Goal: Communication & Community: Answer question/provide support

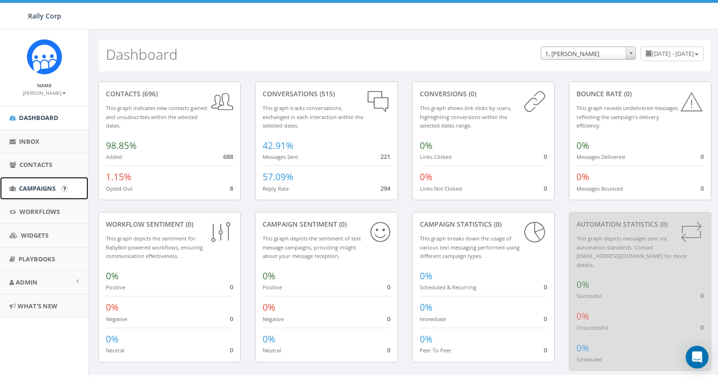
click at [41, 192] on span "Campaigns" at bounding box center [37, 188] width 37 height 9
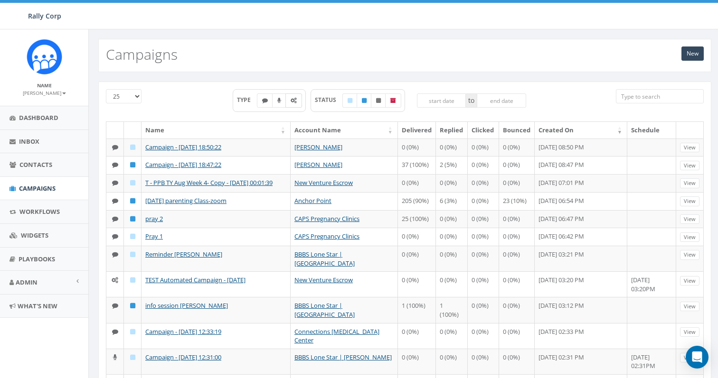
click at [293, 98] on icon at bounding box center [293, 101] width 6 height 6
checkbox input "true"
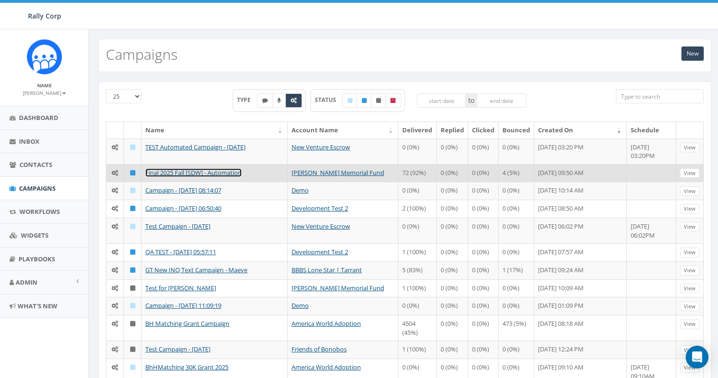
click at [215, 175] on link "Final 2025 Fall [SDW] - Automation" at bounding box center [193, 172] width 96 height 9
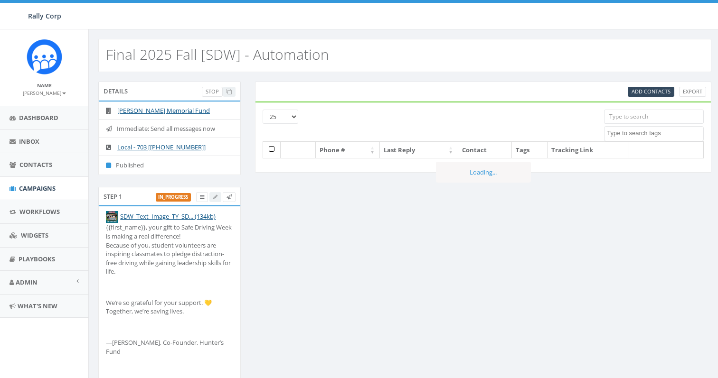
select select
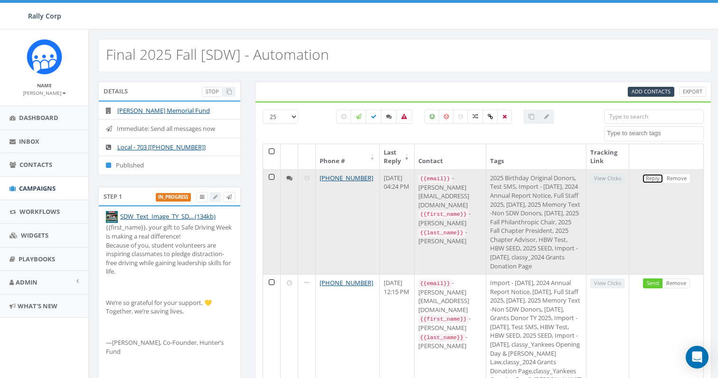
click at [657, 178] on link "Reply" at bounding box center [652, 179] width 21 height 10
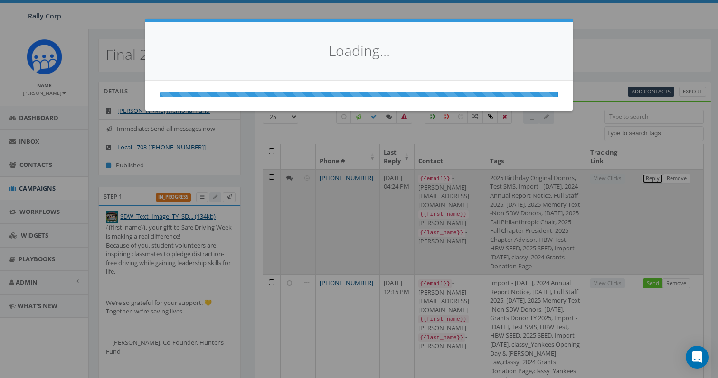
select select
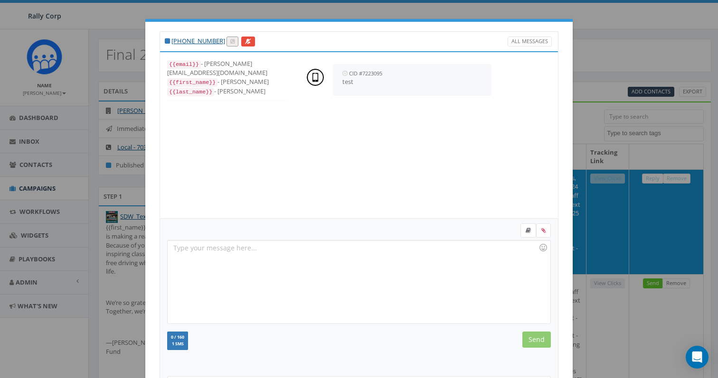
scroll to position [97, 0]
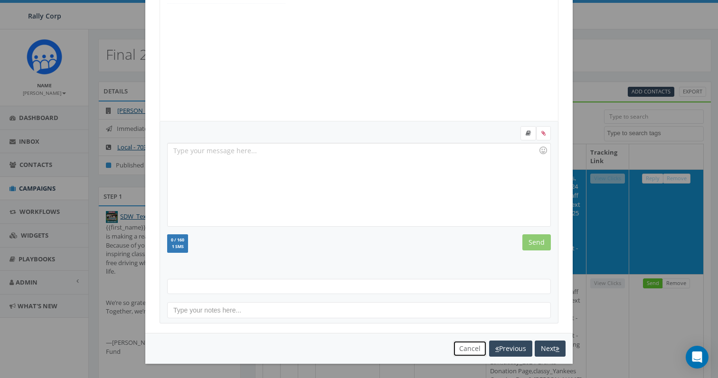
click at [466, 350] on button "Cancel" at bounding box center [470, 349] width 34 height 16
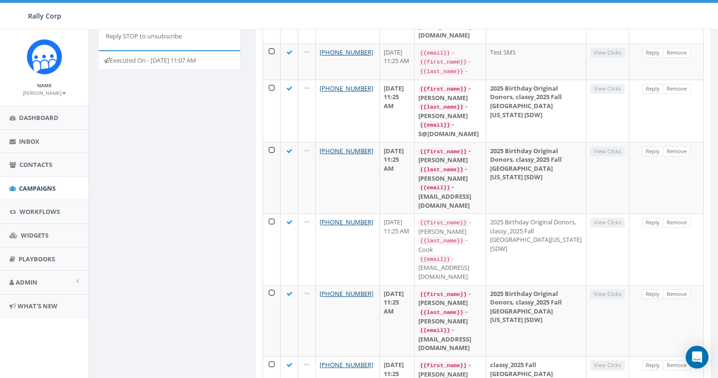
scroll to position [512, 0]
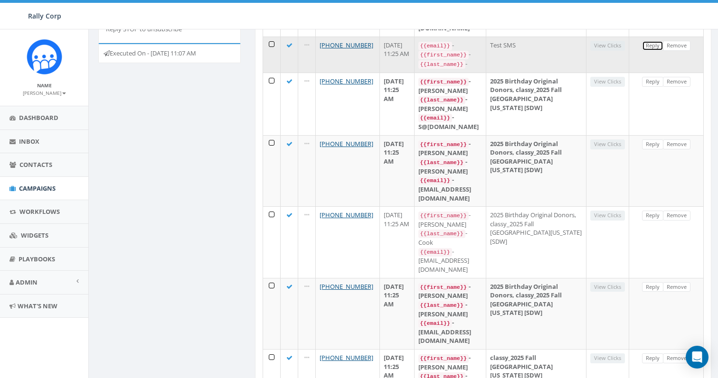
click at [659, 51] on link "Reply" at bounding box center [652, 46] width 21 height 10
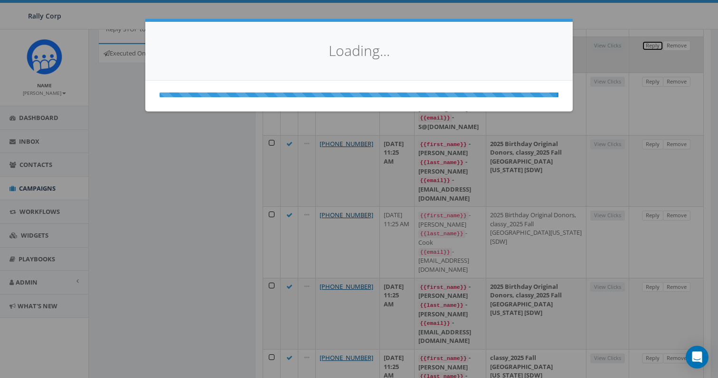
scroll to position [0, 0]
select select
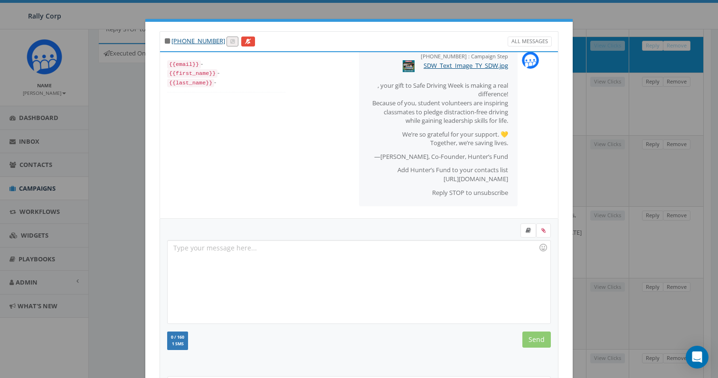
scroll to position [97, 0]
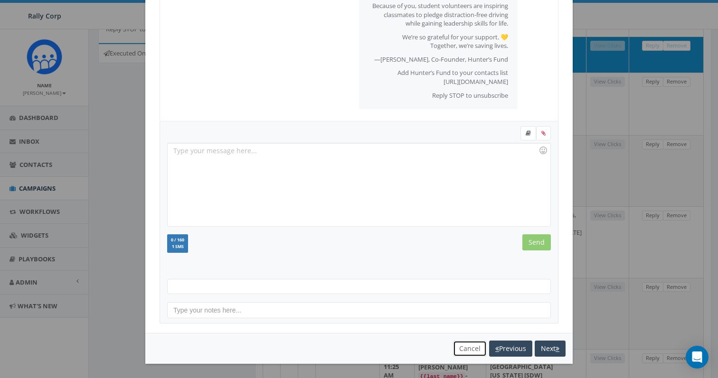
click at [469, 347] on button "Cancel" at bounding box center [470, 349] width 34 height 16
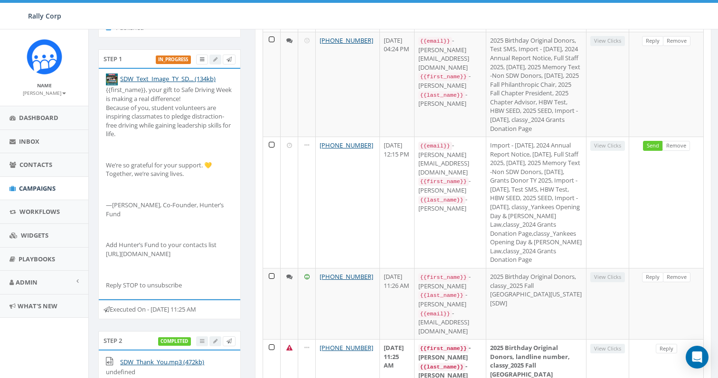
scroll to position [132, 0]
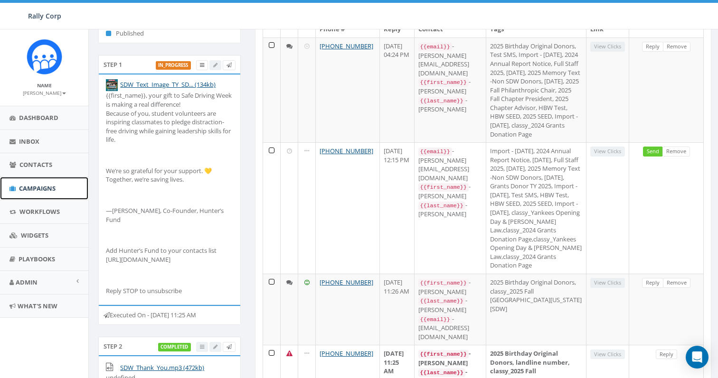
click at [43, 188] on span "Campaigns" at bounding box center [37, 188] width 37 height 9
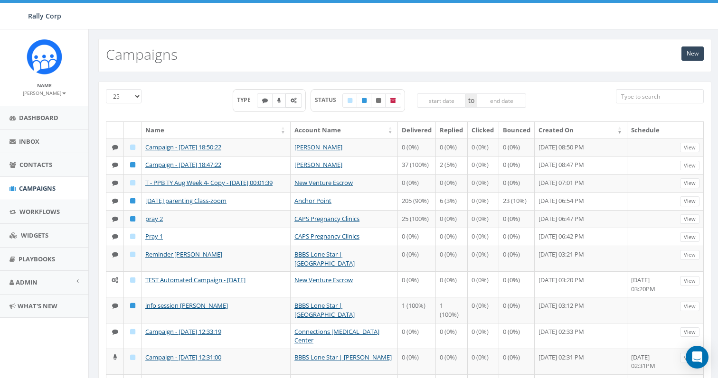
click at [299, 101] on label at bounding box center [293, 100] width 17 height 14
checkbox input "true"
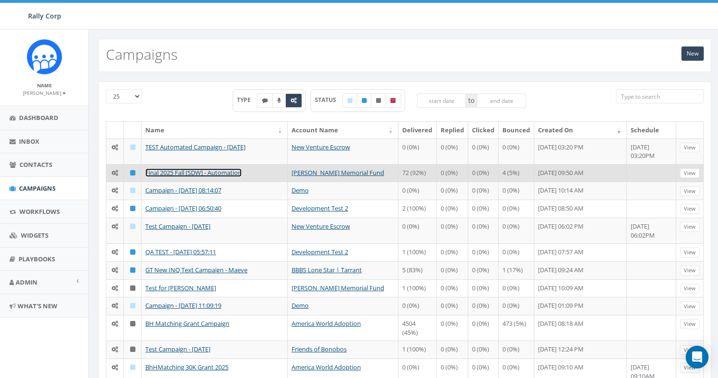
click at [173, 170] on link "Final 2025 Fall [SDW] - Automation" at bounding box center [193, 172] width 96 height 9
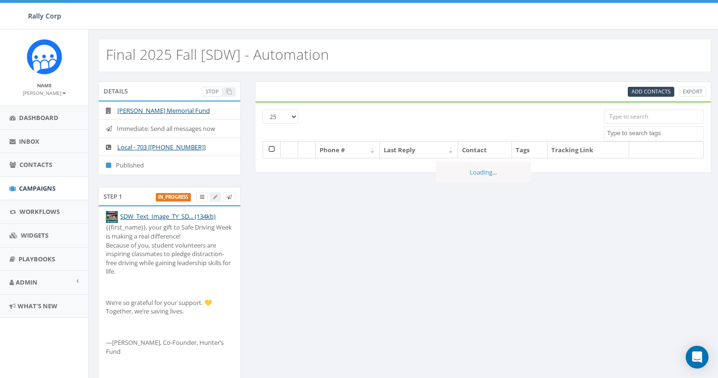
select select
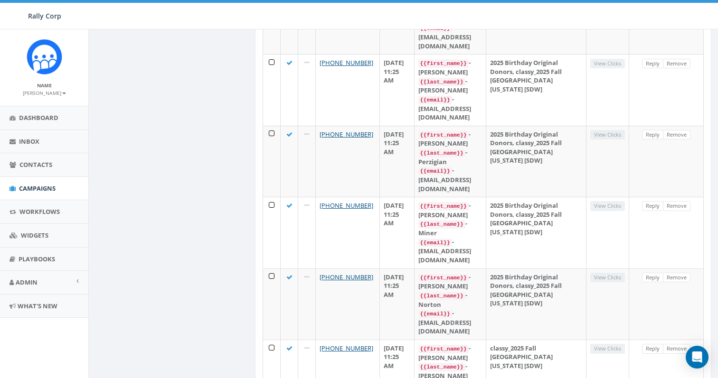
scroll to position [1429, 0]
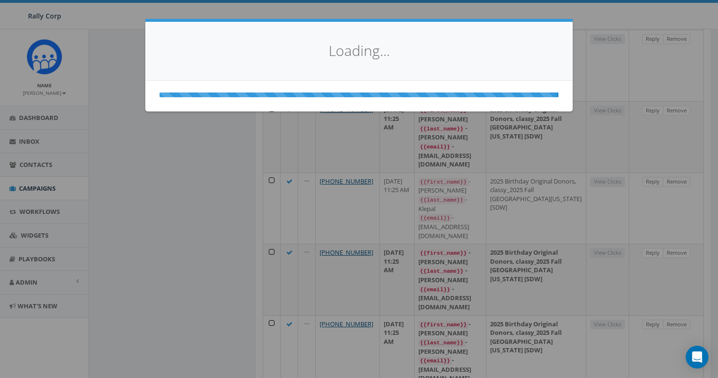
select select
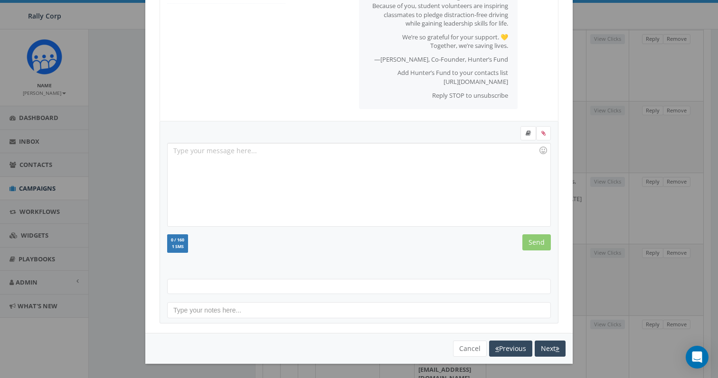
scroll to position [26, 0]
click at [464, 351] on button "Cancel" at bounding box center [470, 349] width 34 height 16
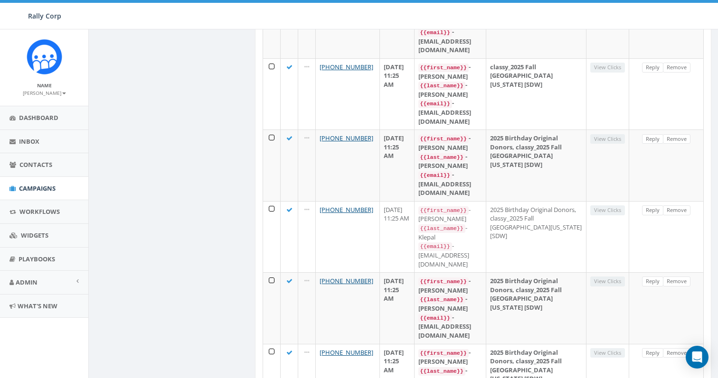
scroll to position [1429, 0]
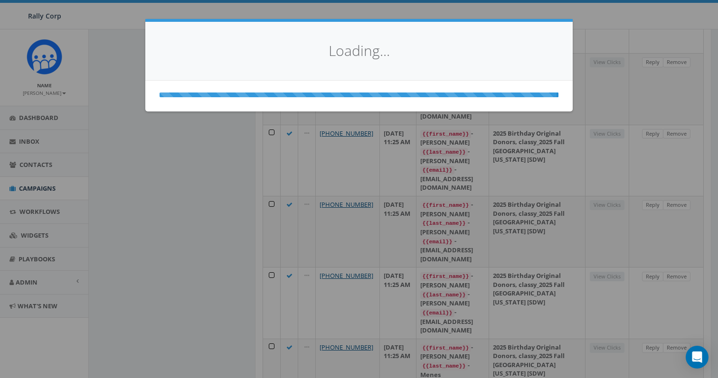
scroll to position [0, 0]
select select
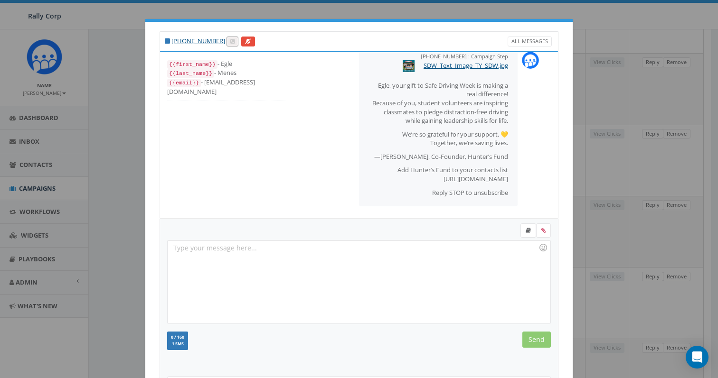
scroll to position [97, 0]
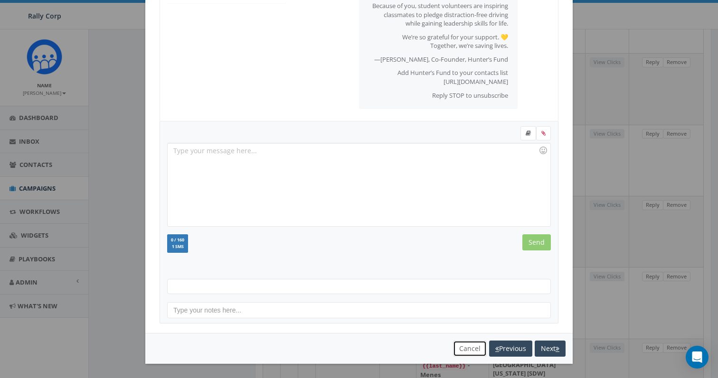
click at [459, 350] on button "Cancel" at bounding box center [470, 349] width 34 height 16
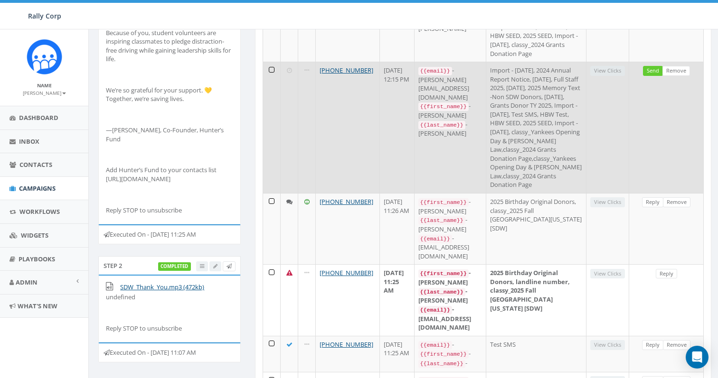
scroll to position [0, 0]
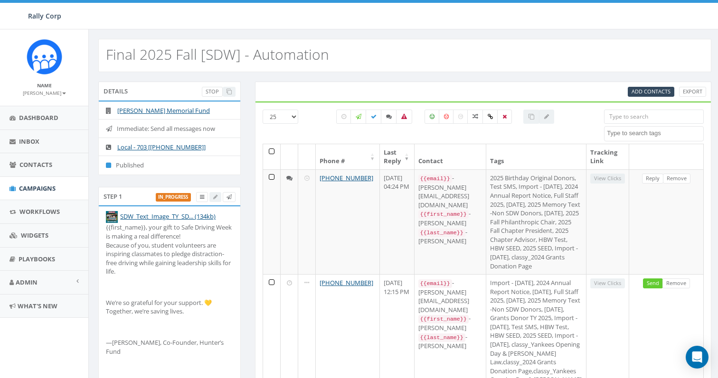
click at [648, 119] on input "search" at bounding box center [654, 117] width 100 height 14
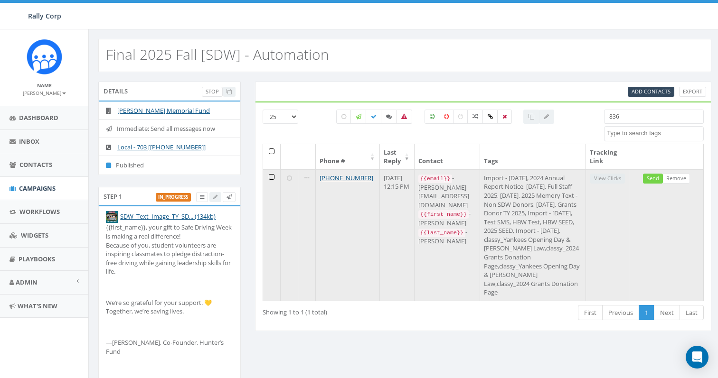
type input "836"
click at [653, 180] on link "Send" at bounding box center [653, 179] width 20 height 10
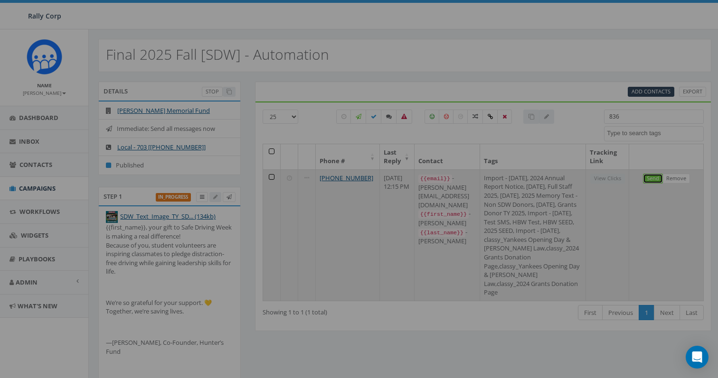
select select
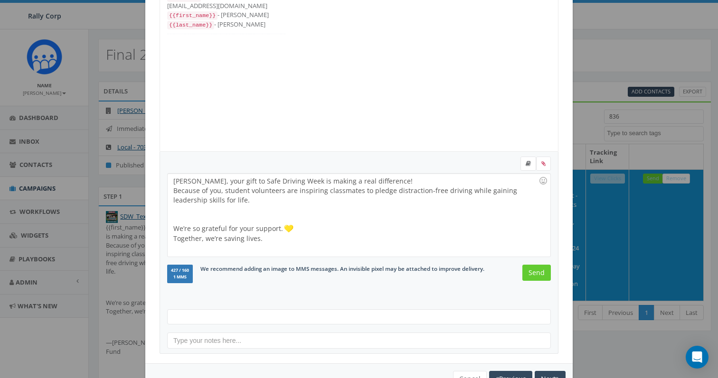
scroll to position [97, 0]
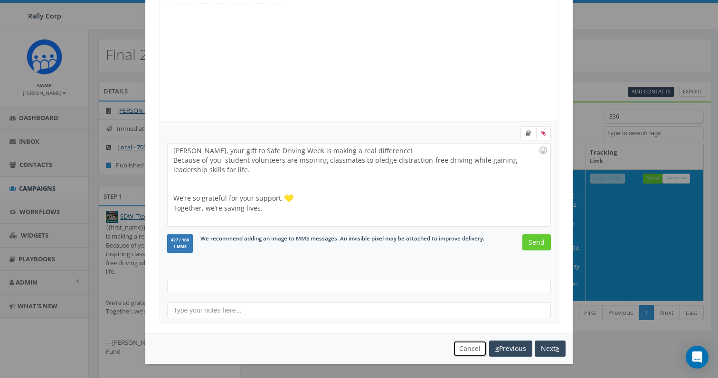
click at [472, 352] on button "Cancel" at bounding box center [470, 349] width 34 height 16
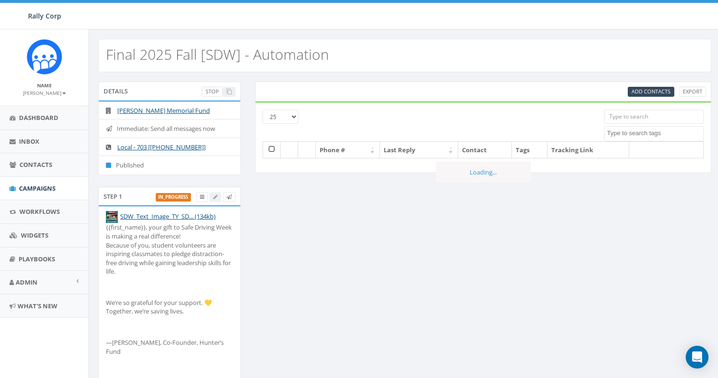
select select
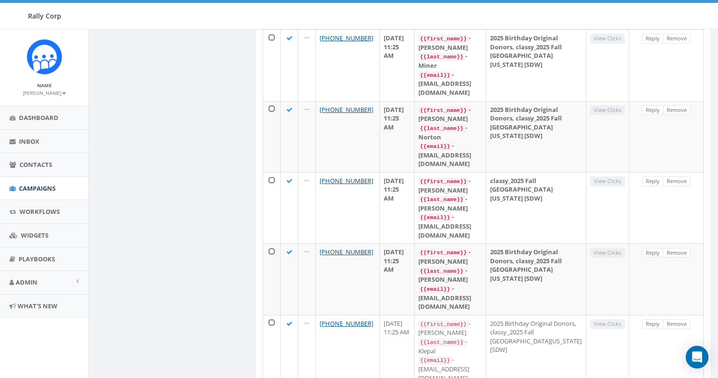
scroll to position [1429, 0]
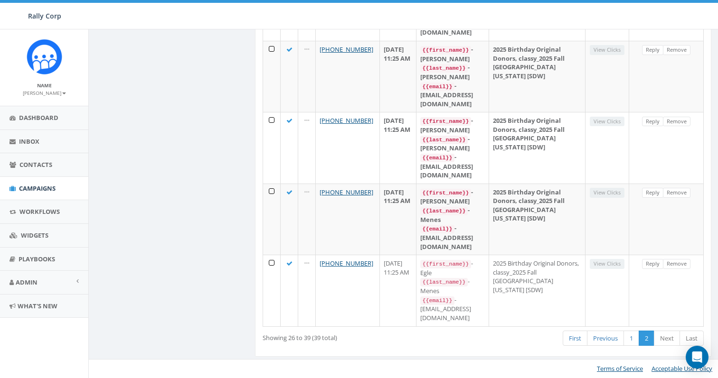
scroll to position [687, 0]
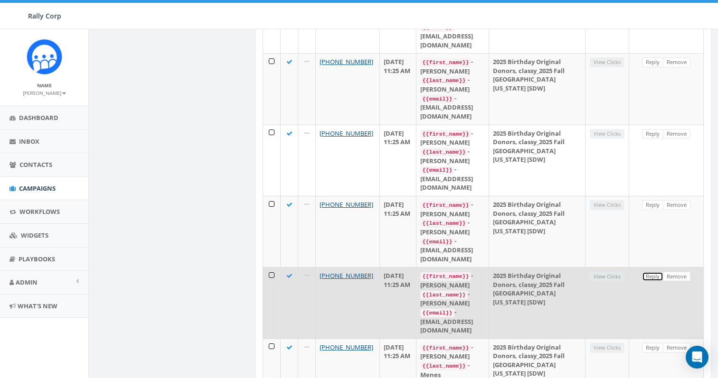
click at [649, 272] on link "Reply" at bounding box center [652, 277] width 21 height 10
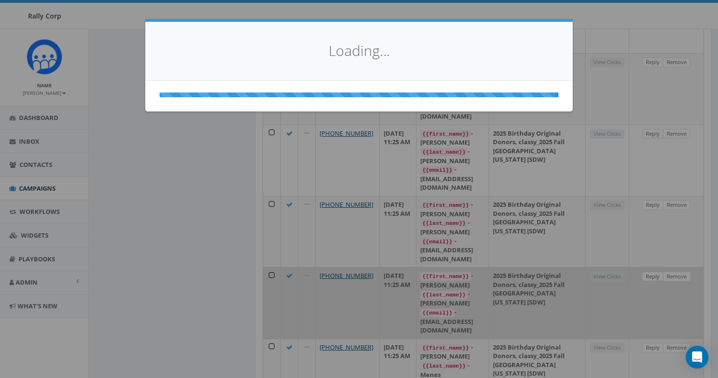
select select
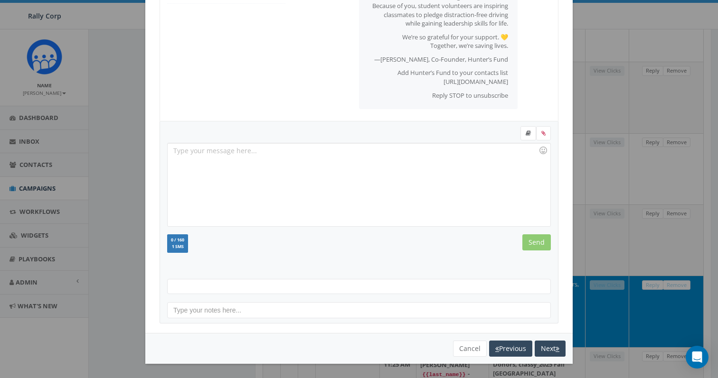
scroll to position [26, 0]
click at [462, 348] on button "Cancel" at bounding box center [470, 349] width 34 height 16
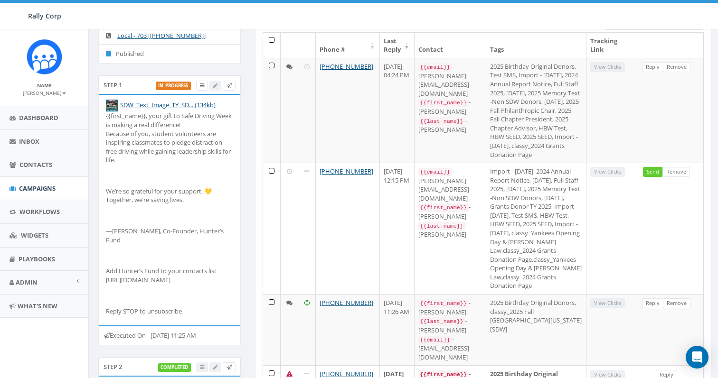
scroll to position [0, 0]
